Goal: Task Accomplishment & Management: Manage account settings

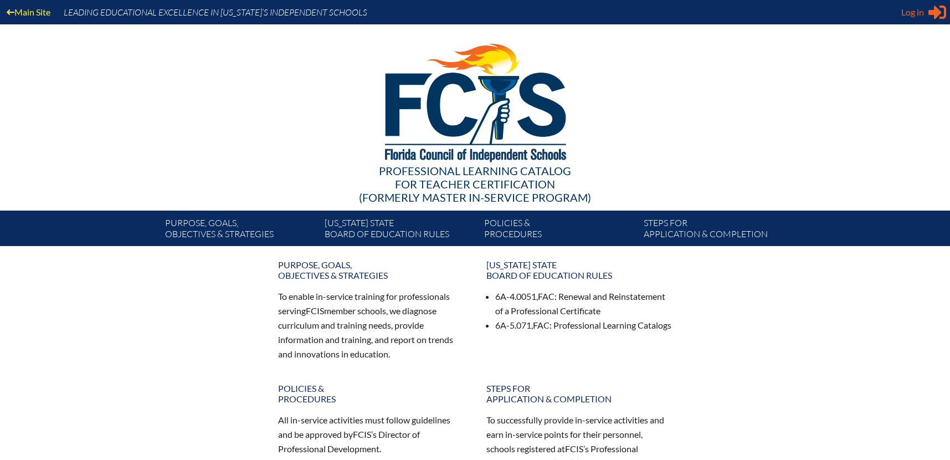
type input "[PERSON_NAME][EMAIL_ADDRESS][DOMAIN_NAME]"
click at [924, 10] on span "Log in" at bounding box center [913, 12] width 23 height 13
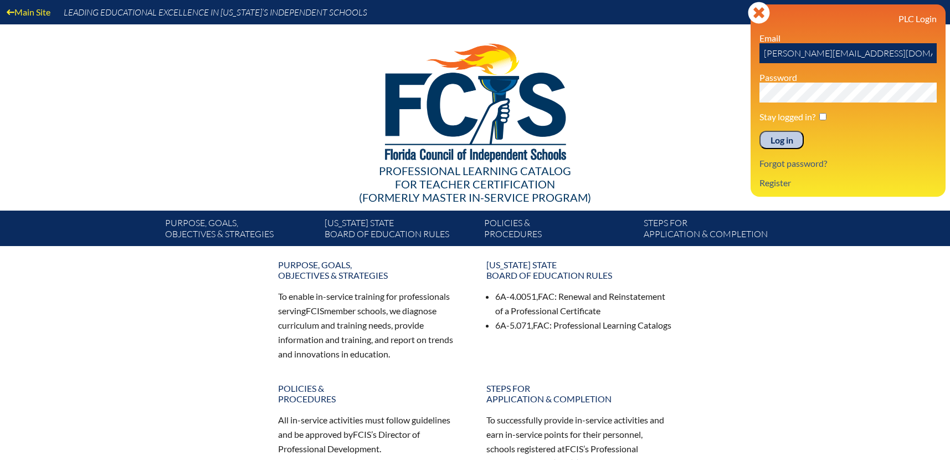
click at [824, 116] on input "checkbox" at bounding box center [823, 116] width 7 height 7
checkbox input "true"
click at [787, 140] on input "Log in" at bounding box center [782, 140] width 44 height 19
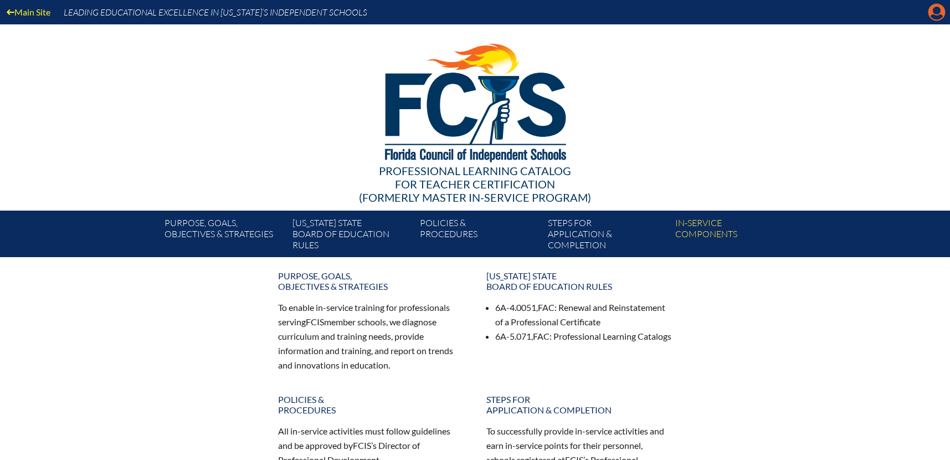
click at [939, 14] on icon at bounding box center [937, 12] width 17 height 17
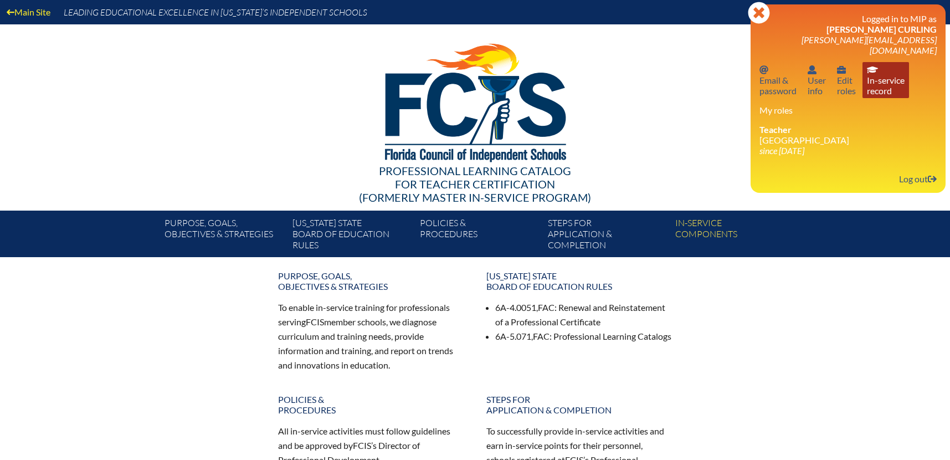
click at [871, 77] on link "In-service record In-service record" at bounding box center [886, 80] width 47 height 36
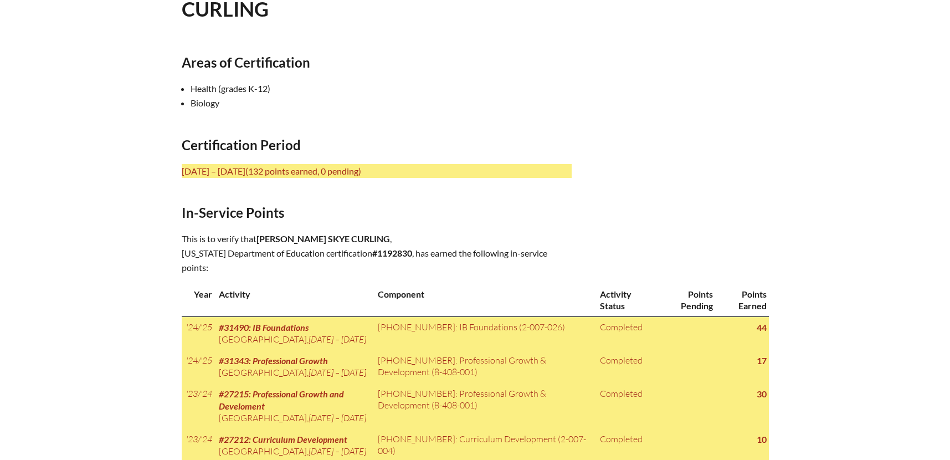
scroll to position [364, 0]
